Goal: Find specific page/section: Find specific page/section

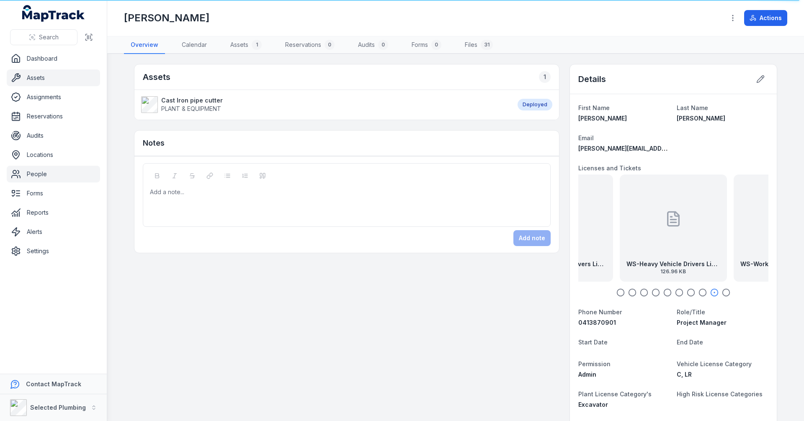
click at [34, 78] on link "Assets" at bounding box center [53, 78] width 93 height 17
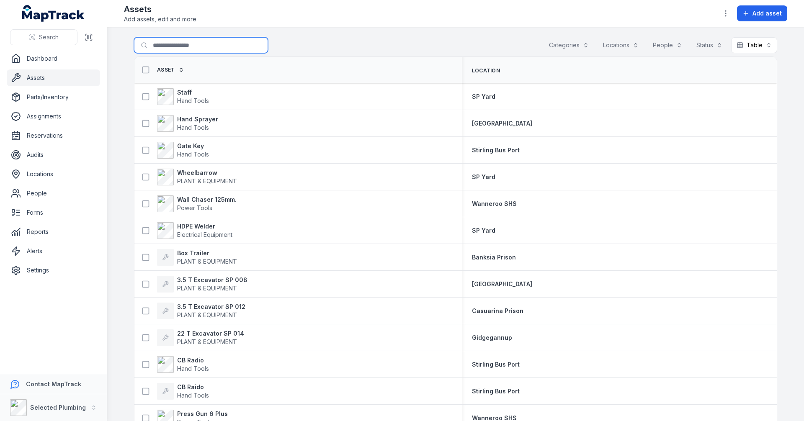
click at [186, 45] on input "Search for assets" at bounding box center [201, 45] width 134 height 16
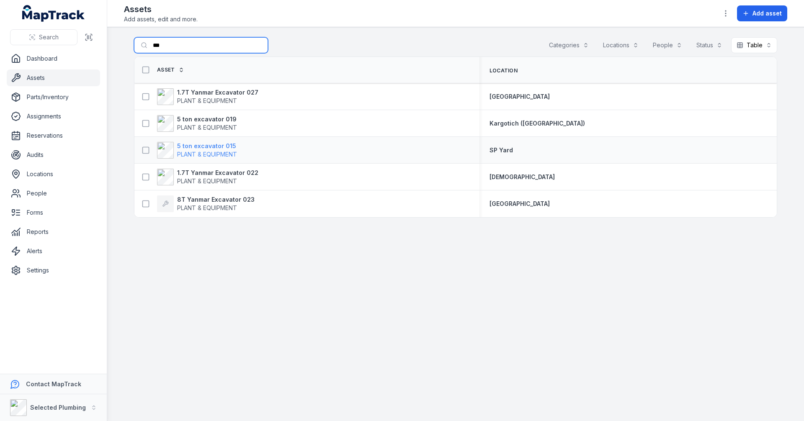
type input "***"
click at [205, 146] on strong "5 ton excavator 015" at bounding box center [207, 146] width 60 height 8
